Goal: Book appointment/travel/reservation

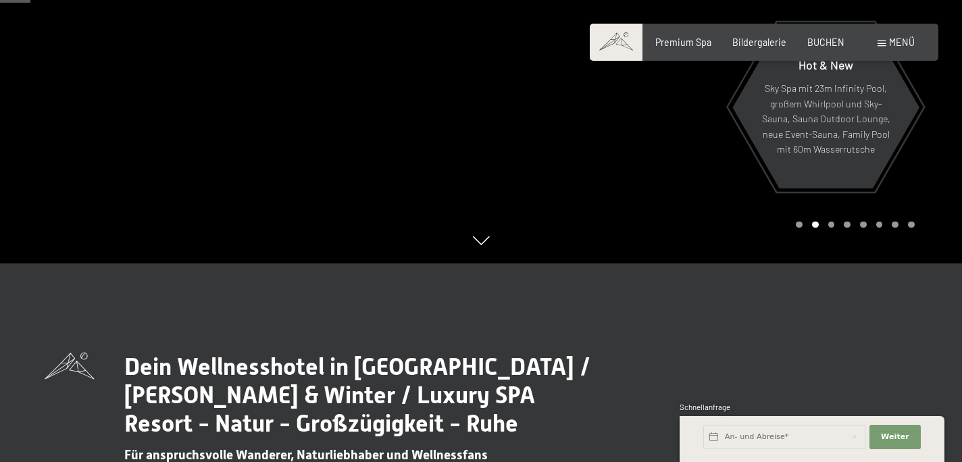
scroll to position [205, 0]
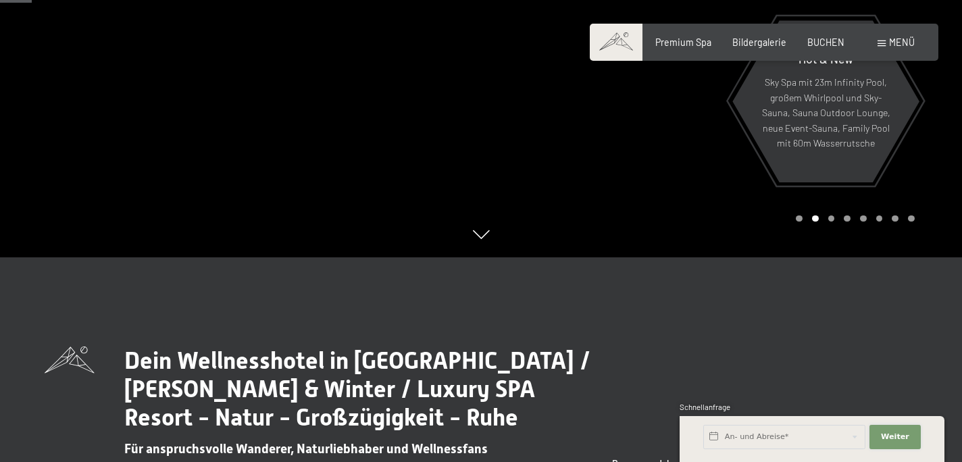
click at [903, 437] on span "Weiter" at bounding box center [895, 437] width 28 height 11
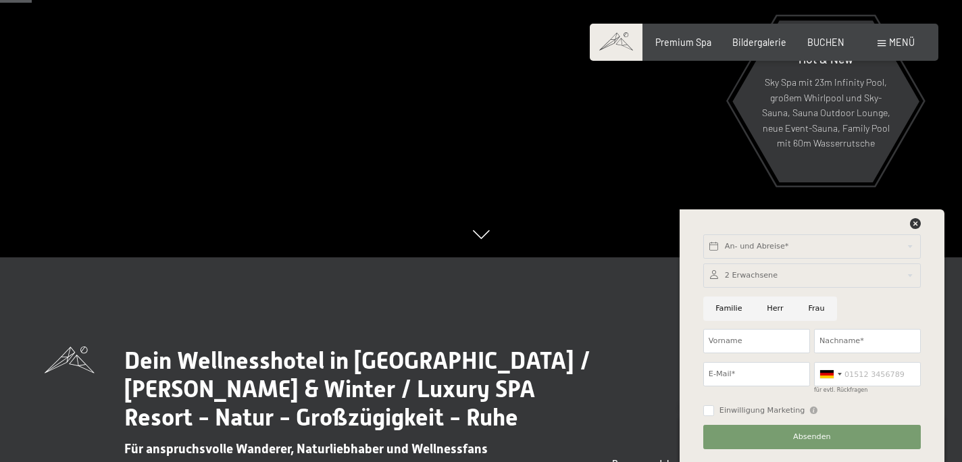
drag, startPoint x: 548, startPoint y: 310, endPoint x: 619, endPoint y: 292, distance: 73.3
click at [917, 225] on icon at bounding box center [915, 223] width 11 height 11
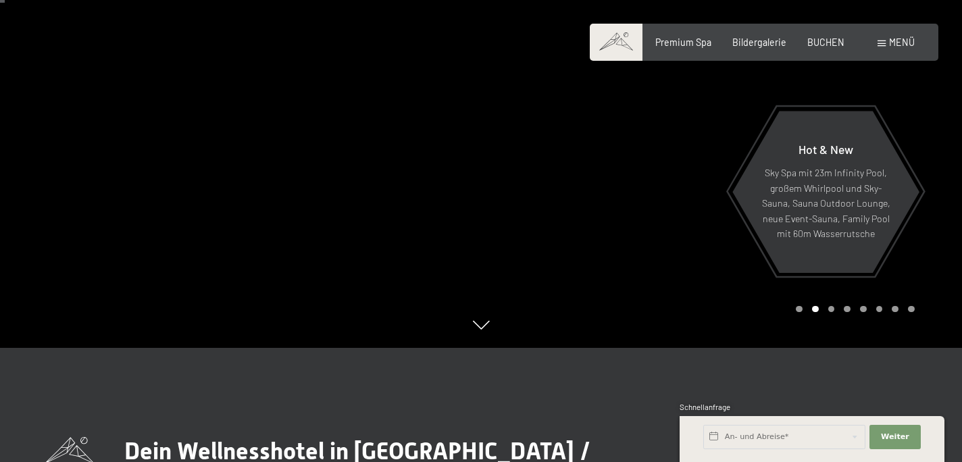
scroll to position [0, 0]
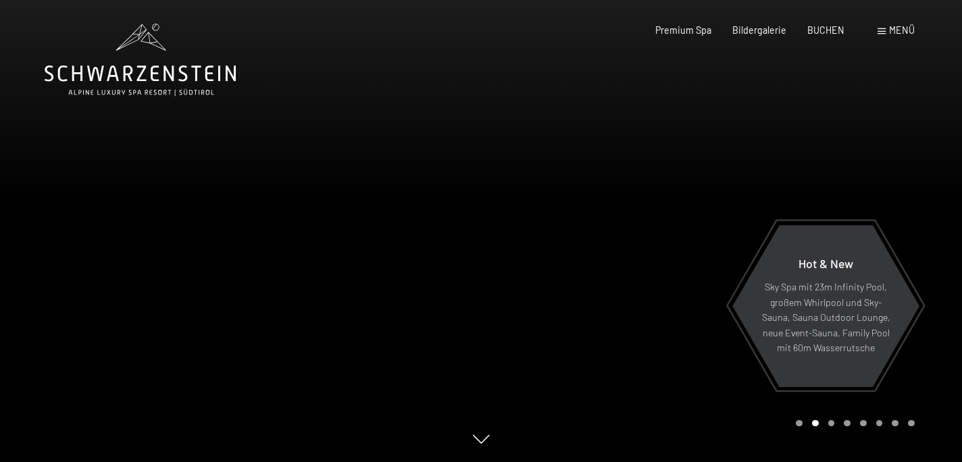
click at [501, 181] on div at bounding box center [721, 231] width 481 height 462
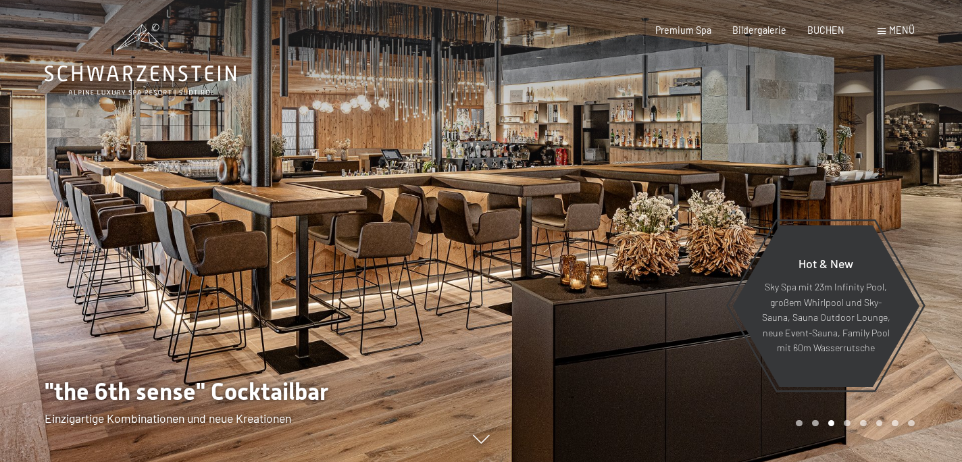
click at [614, 205] on div at bounding box center [721, 231] width 481 height 462
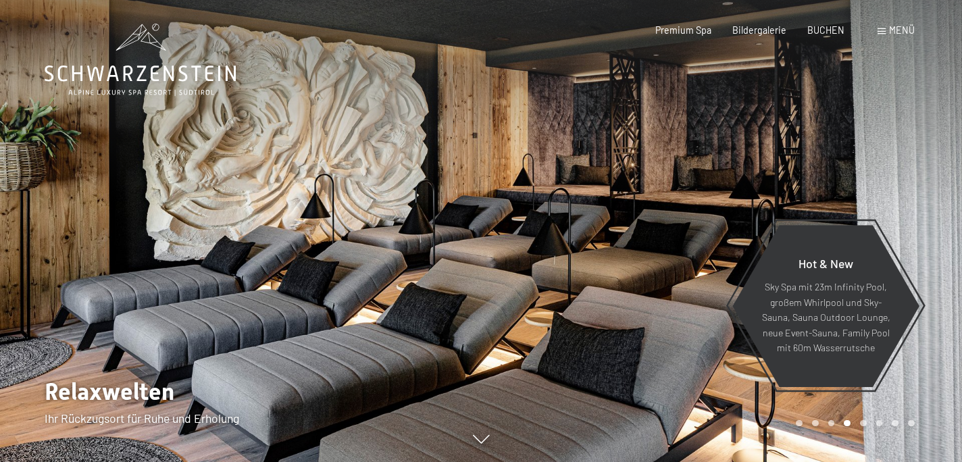
click at [614, 205] on div at bounding box center [721, 231] width 481 height 462
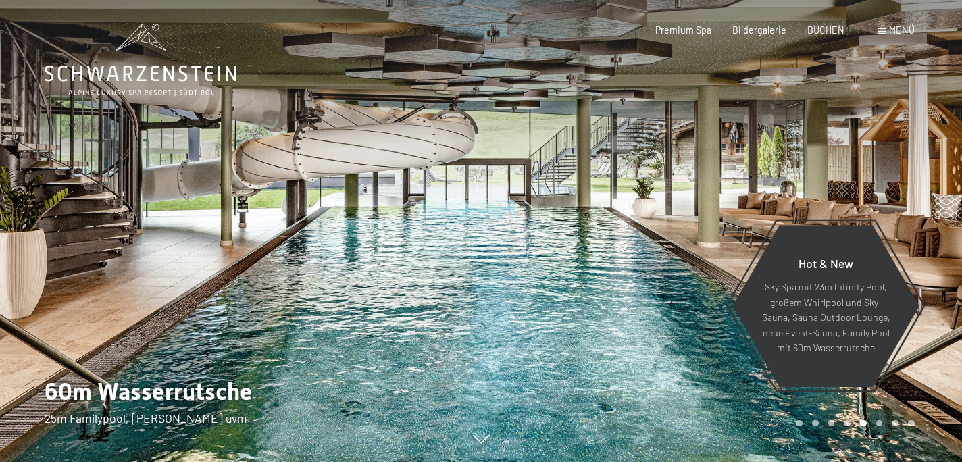
click at [654, 201] on div at bounding box center [721, 231] width 481 height 462
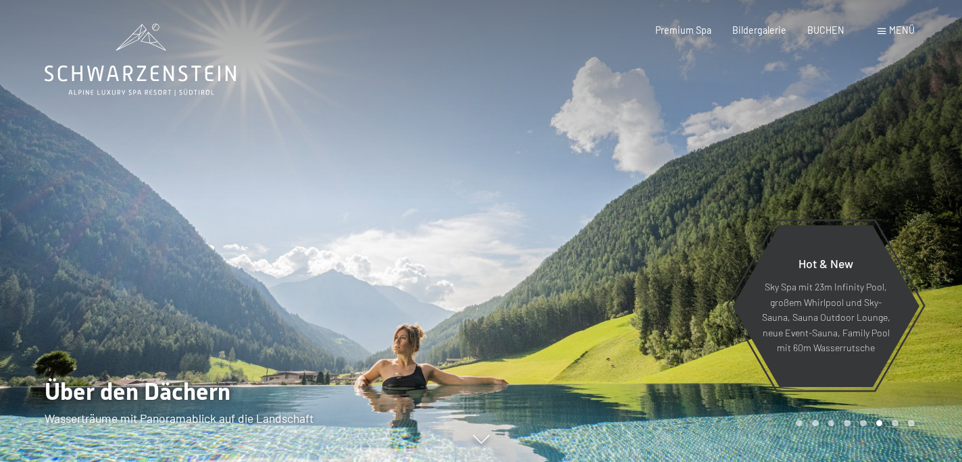
click at [650, 202] on div at bounding box center [721, 231] width 481 height 462
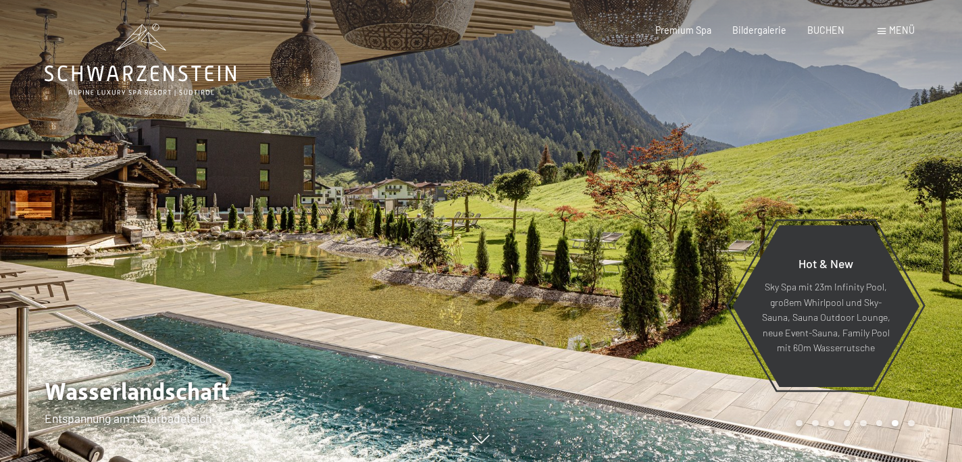
click at [692, 187] on div at bounding box center [721, 231] width 481 height 462
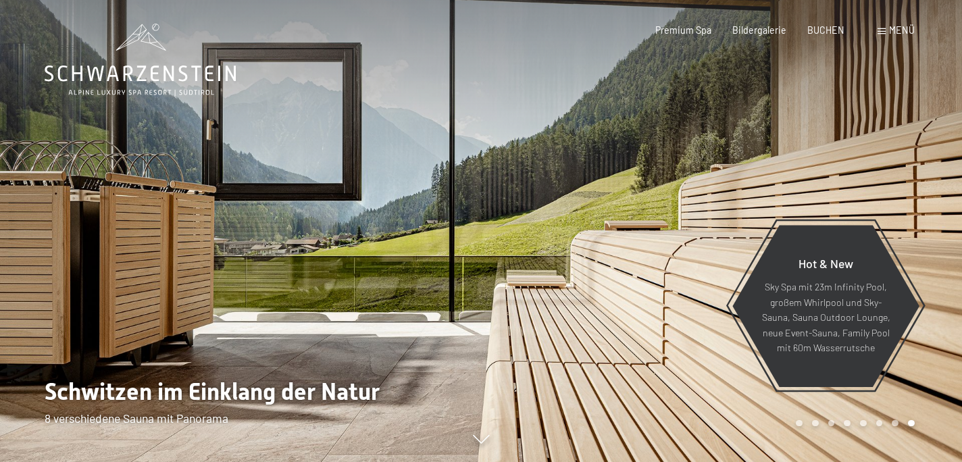
click at [895, 30] on span "Menü" at bounding box center [902, 29] width 26 height 11
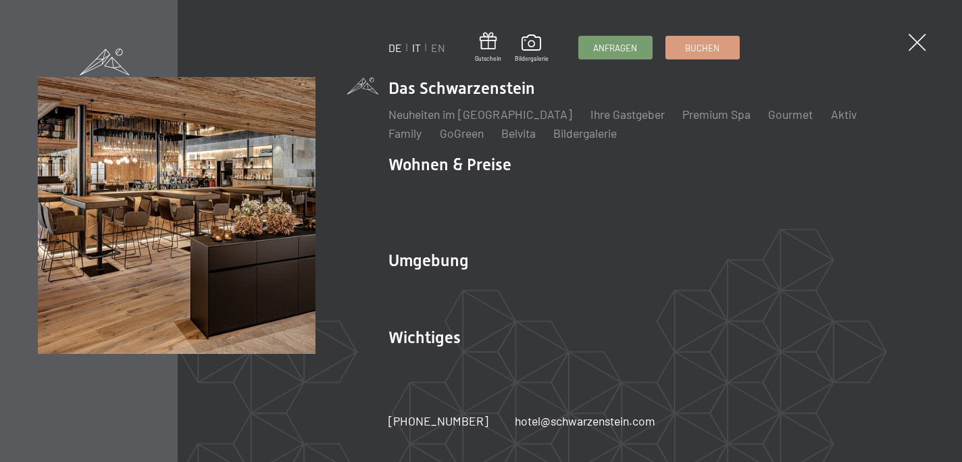
click at [416, 49] on link "IT" at bounding box center [417, 47] width 9 height 13
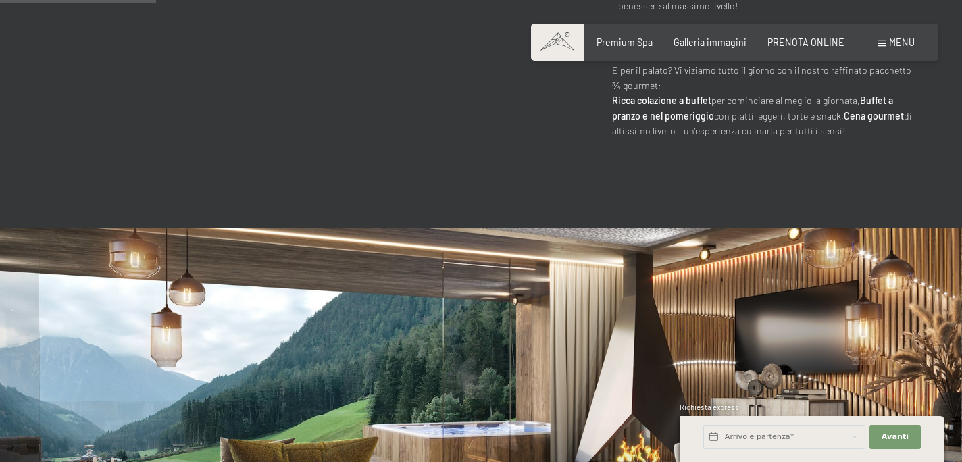
scroll to position [864, 0]
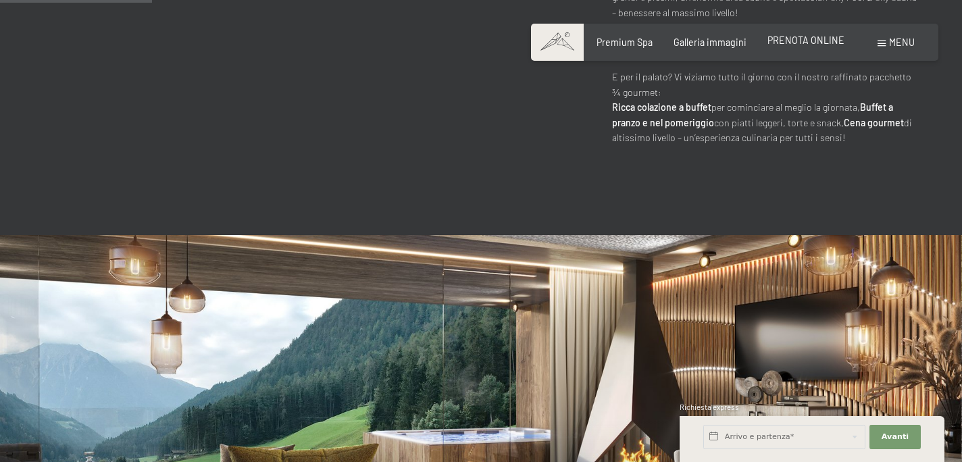
click at [827, 41] on span "PRENOTA ONLINE" at bounding box center [806, 39] width 77 height 11
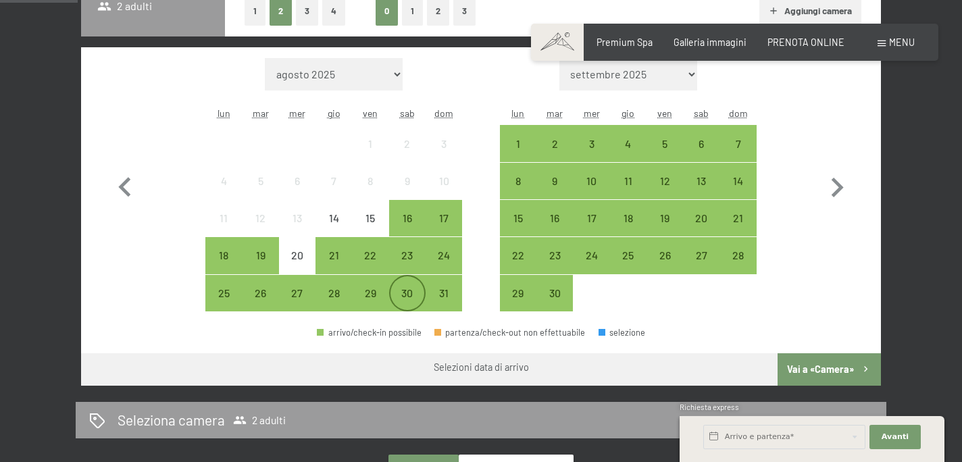
scroll to position [378, 0]
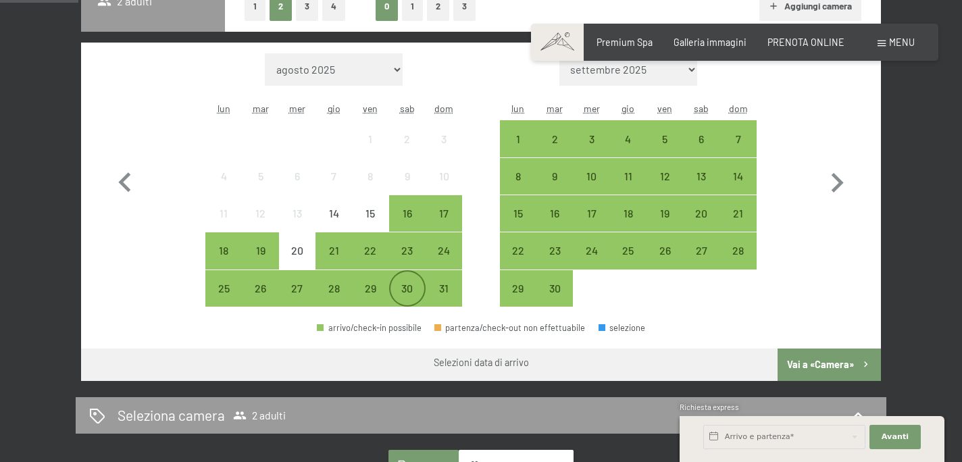
click at [406, 289] on div "30" at bounding box center [408, 300] width 34 height 34
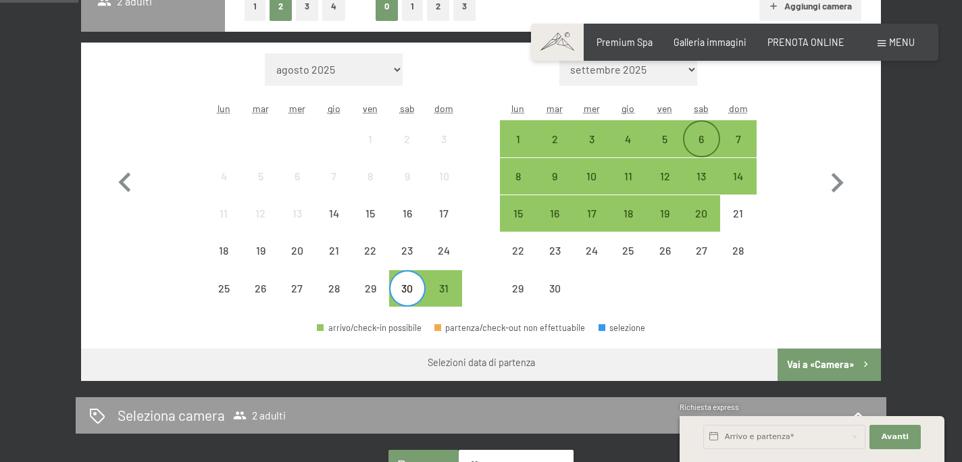
click at [702, 135] on div "6" at bounding box center [702, 151] width 34 height 34
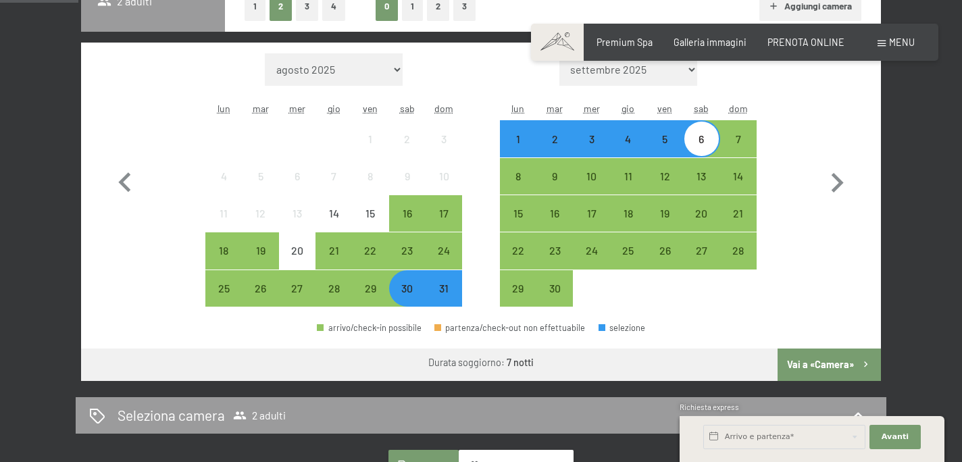
click at [824, 367] on button "Vai a «Camera»" at bounding box center [829, 365] width 103 height 32
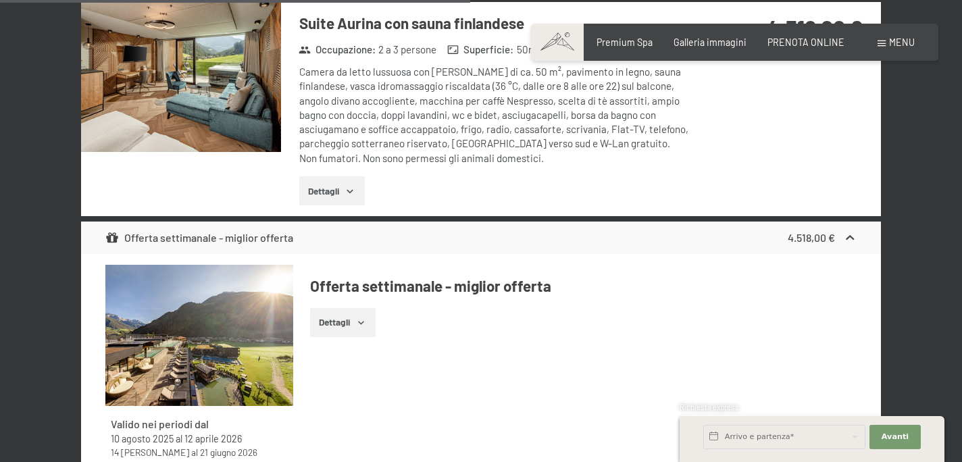
scroll to position [1954, 0]
